Goal: Task Accomplishment & Management: Use online tool/utility

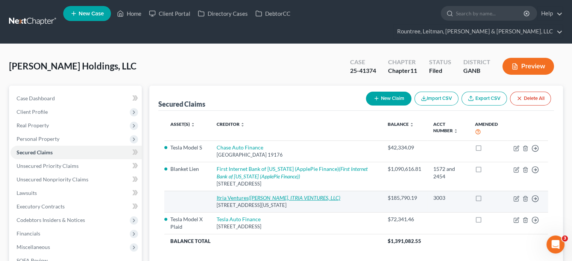
click at [274, 195] on icon "([PERSON_NAME], ITRIA VENTURES, LLC)" at bounding box center [295, 198] width 92 height 6
select select "35"
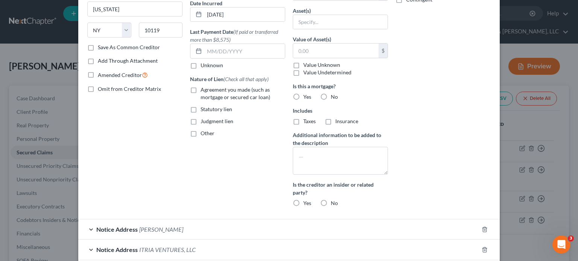
scroll to position [115, 0]
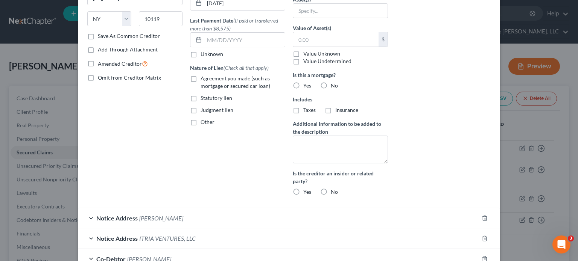
click at [143, 217] on span "[PERSON_NAME]" at bounding box center [161, 218] width 44 height 7
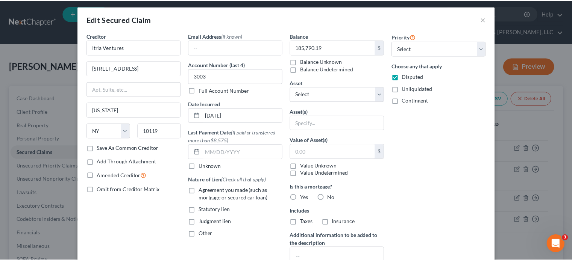
scroll to position [2, 0]
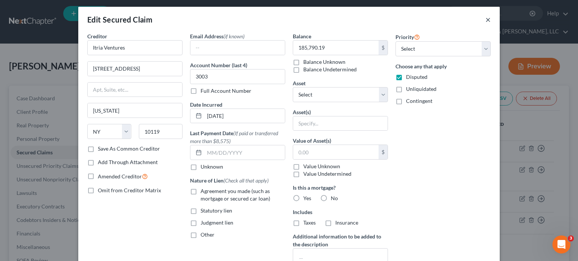
click at [486, 18] on button "×" at bounding box center [487, 19] width 5 height 9
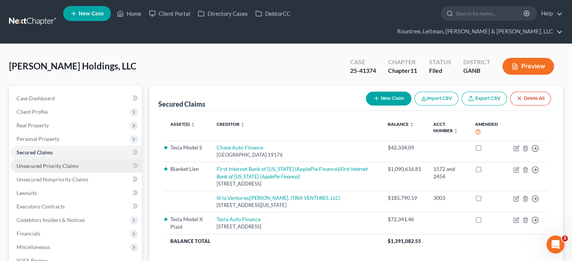
click at [51, 163] on span "Unsecured Priority Claims" at bounding box center [48, 166] width 62 height 6
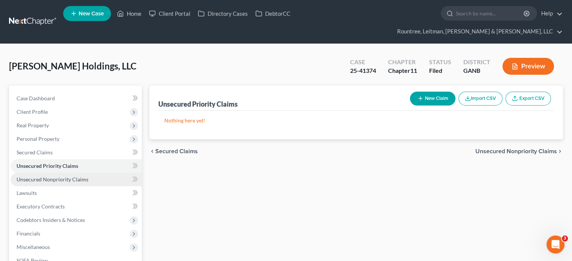
click at [53, 176] on span "Unsecured Nonpriority Claims" at bounding box center [53, 179] width 72 height 6
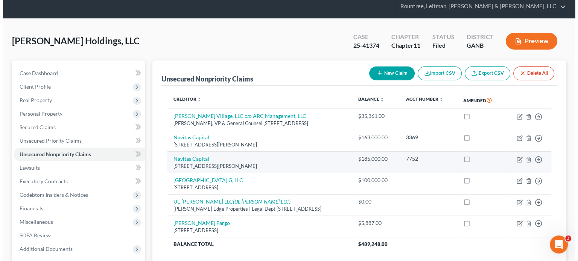
scroll to position [38, 0]
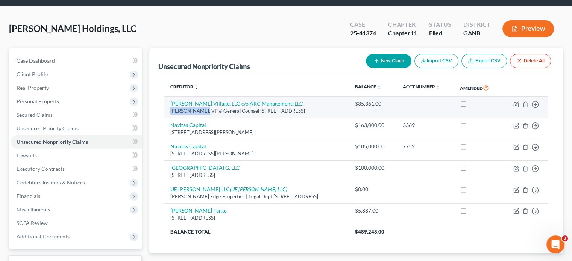
drag, startPoint x: 171, startPoint y: 96, endPoint x: 203, endPoint y: 99, distance: 32.1
click at [203, 108] on div "[PERSON_NAME], VP & General Counsel [STREET_ADDRESS]" at bounding box center [256, 111] width 172 height 7
copy div "[PERSON_NAME]"
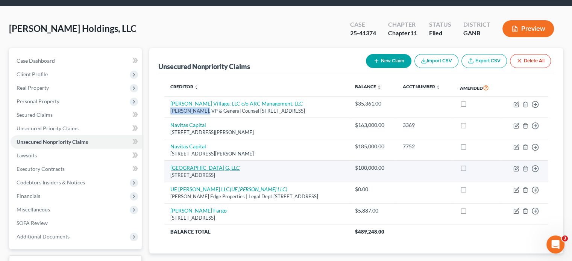
click at [209, 165] on link "[GEOGRAPHIC_DATA] G, LLC" at bounding box center [205, 168] width 70 height 6
select select "21"
select select "11"
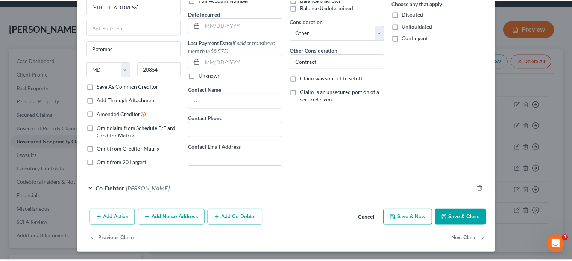
scroll to position [0, 0]
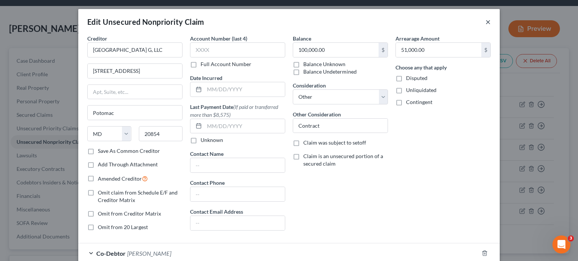
click at [486, 22] on button "×" at bounding box center [487, 21] width 5 height 9
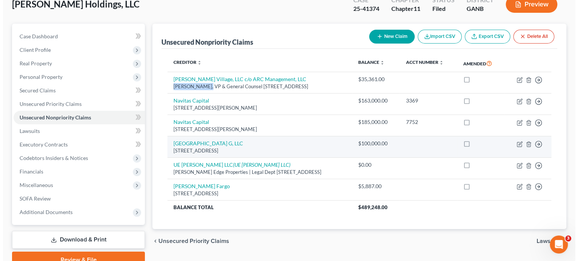
scroll to position [75, 0]
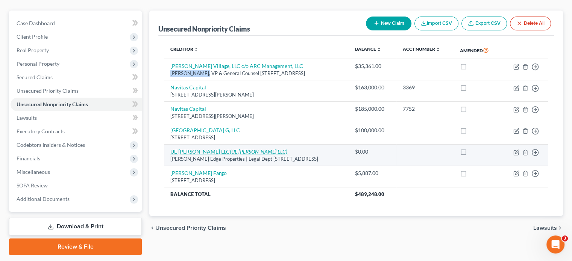
click at [198, 149] on link "UE [PERSON_NAME] LLC (UE [PERSON_NAME] LLC)" at bounding box center [228, 152] width 117 height 6
select select "33"
select select "11"
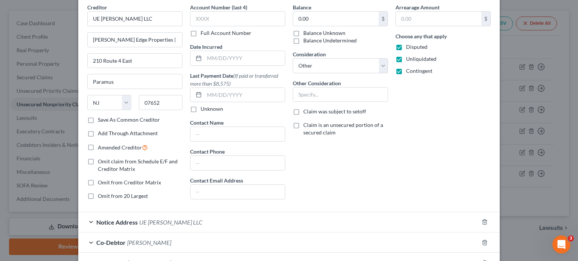
scroll to position [30, 0]
